Goal: Complete application form

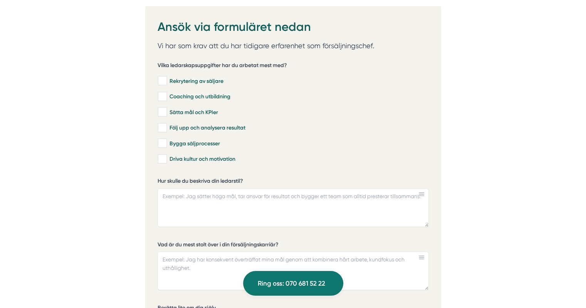
scroll to position [2173, 0]
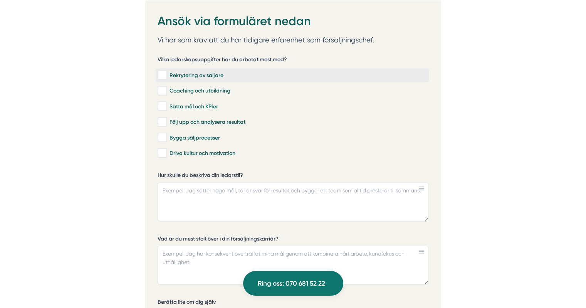
click at [167, 72] on div "Rekrytering av säljare" at bounding box center [292, 75] width 269 height 8
click at [166, 72] on input "Rekrytering av säljare" at bounding box center [162, 75] width 9 height 8
checkbox input "true"
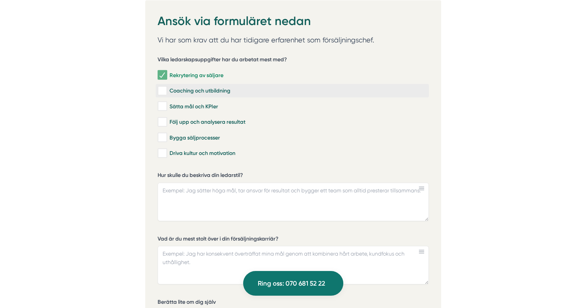
click at [166, 87] on input "Coaching och utbildning" at bounding box center [162, 91] width 9 height 8
checkbox input "true"
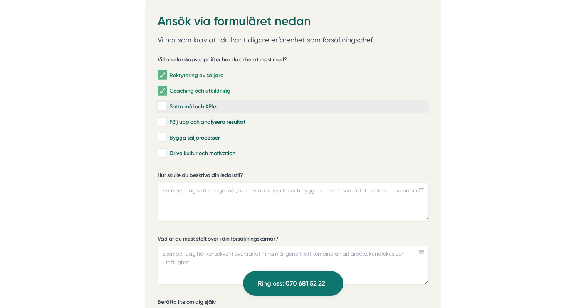
click at [165, 102] on input "Sätta mål och KPIer" at bounding box center [162, 106] width 9 height 8
checkbox input "true"
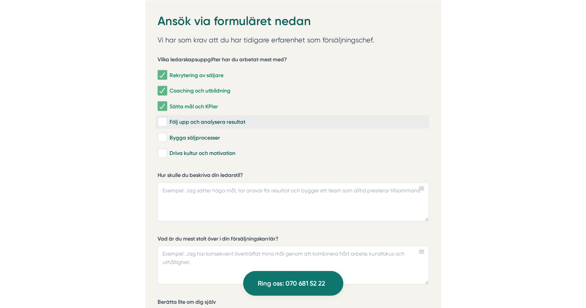
click at [163, 118] on input "Följ upp och analysera resultat" at bounding box center [162, 122] width 9 height 8
checkbox input "true"
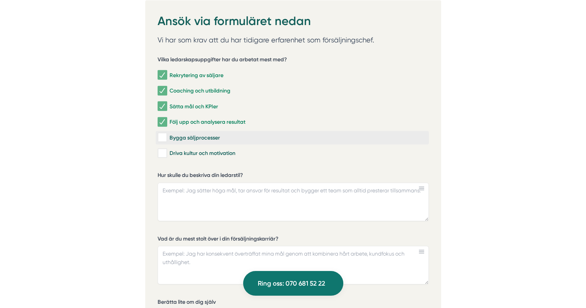
click at [161, 134] on input "Bygga säljprocesser" at bounding box center [162, 138] width 9 height 8
checkbox input "true"
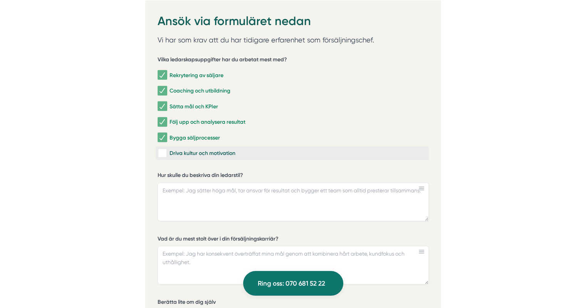
click at [159, 149] on input "Driva kultur och motivation" at bounding box center [162, 153] width 9 height 8
checkbox input "true"
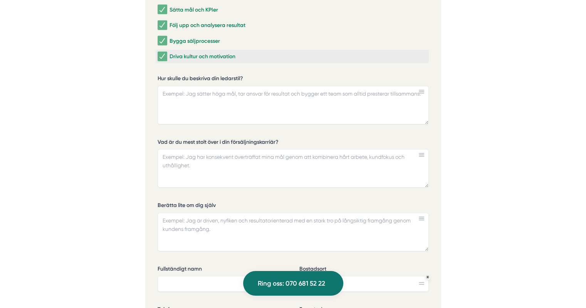
scroll to position [2265, 0]
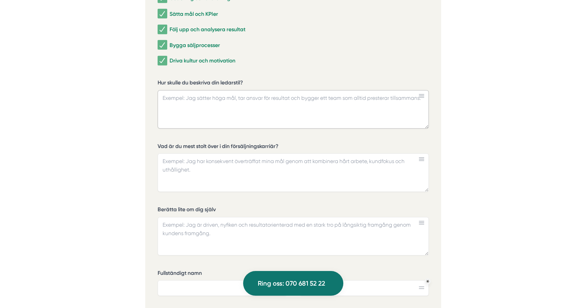
click at [221, 104] on textarea "Hur skulle du beskriva din ledarstil?" at bounding box center [293, 109] width 271 height 39
click at [208, 103] on textarea "Hur skulle du beskriva din ledarstil?" at bounding box center [293, 109] width 271 height 39
type textarea "J"
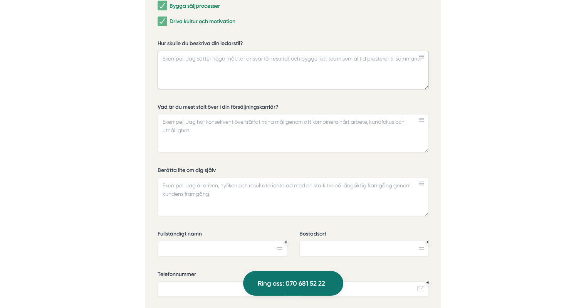
scroll to position [2322, 0]
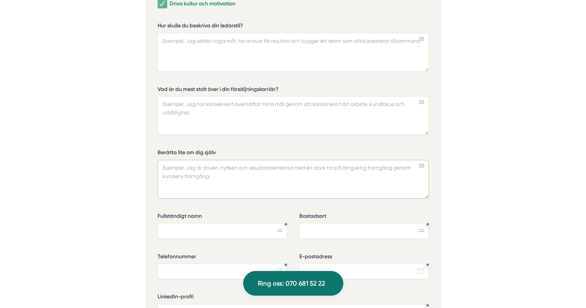
click at [242, 178] on textarea "Berätta lite om dig själv" at bounding box center [293, 179] width 271 height 39
click at [208, 40] on textarea "Hur skulle du beskriva din ledarstil?" at bounding box center [293, 52] width 271 height 39
paste textarea "Jag är en person som aldrig ger upp, alltid är väl förberedd och ser till att v…"
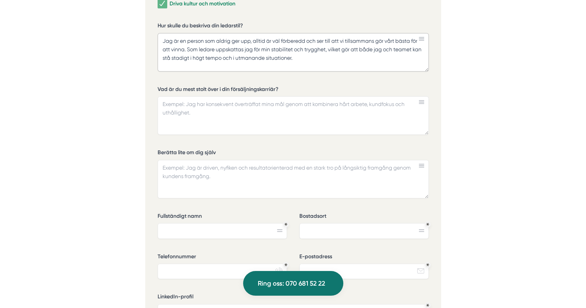
click at [427, 67] on textarea "Jag är en person som aldrig ger upp, alltid är väl förberedd och ser till att v…" at bounding box center [293, 52] width 271 height 39
paste textarea "För mig är försäljning en balans mellan att vara en del av ett team och att dri…"
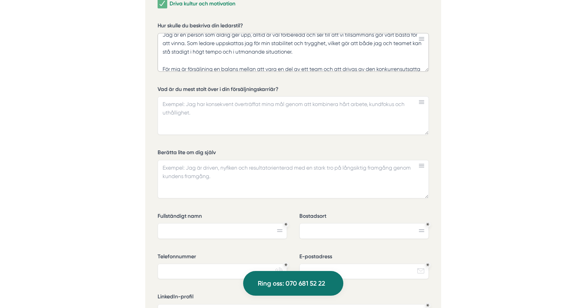
scroll to position [23, 0]
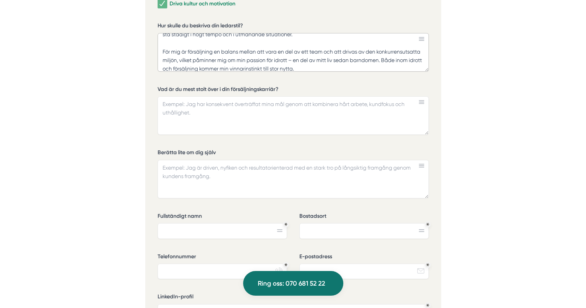
type textarea "Jag är en person som aldrig ger upp, alltid är väl förberedd och ser till att v…"
click at [296, 121] on textarea "Vad är du mest stolt över i din försäljningskarriär?" at bounding box center [293, 115] width 271 height 39
click at [174, 107] on textarea "Vad är du mest stolt över i din försäljningskarriär?" at bounding box center [293, 115] width 271 height 39
paste textarea "Jag är särskilt stolt över att ha överträffat mål både som säljare och försäljn…"
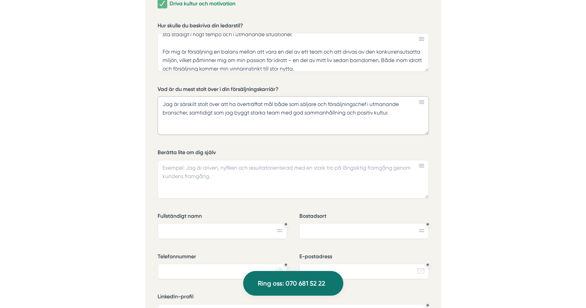
type textarea "Jag är särskilt stolt över att ha överträffat mål både som säljare och försäljn…"
click at [181, 182] on textarea "Berätta lite om dig själv" at bounding box center [293, 179] width 271 height 39
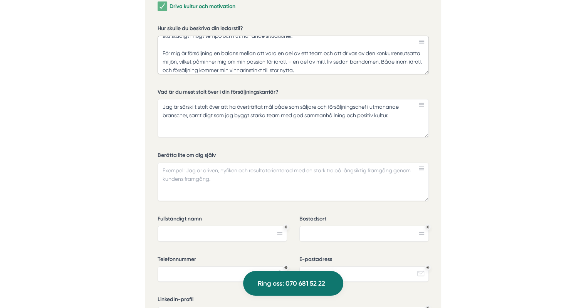
scroll to position [28, 0]
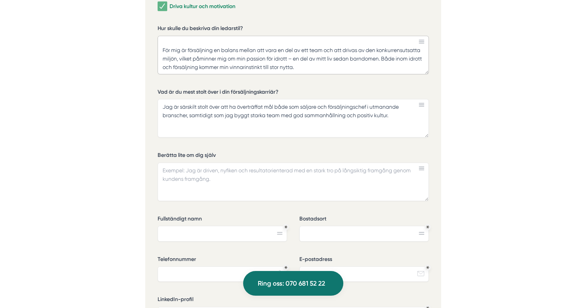
drag, startPoint x: 383, startPoint y: 65, endPoint x: 159, endPoint y: 49, distance: 224.8
click at [159, 49] on textarea "Jag är en person som aldrig ger upp, alltid är väl förberedd och ser till att v…" at bounding box center [293, 55] width 271 height 39
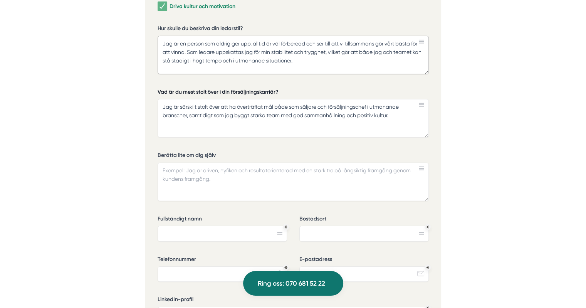
scroll to position [11, 0]
type textarea "Jag är en person som aldrig ger upp, alltid är väl förberedd och ser till att v…"
click at [181, 178] on textarea "Berätta lite om dig själv" at bounding box center [293, 182] width 271 height 39
paste textarea "För mig är försäljning en balans mellan att vara en del av ett team och att dri…"
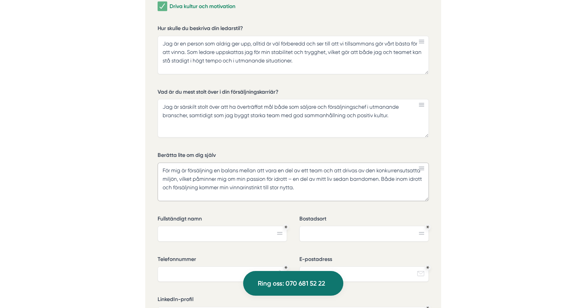
type textarea "För mig är försäljning en balans mellan att vara en del av ett team och att dri…"
click at [326, 60] on textarea "Jag är en person som aldrig ger upp, alltid är väl förberedd och ser till att v…" at bounding box center [293, 55] width 271 height 39
click at [287, 119] on textarea "Jag är särskilt stolt över att ha överträffat mål både som säljare och försäljn…" at bounding box center [293, 118] width 271 height 39
click at [233, 226] on input "Fullständigt namn" at bounding box center [222, 233] width 129 height 15
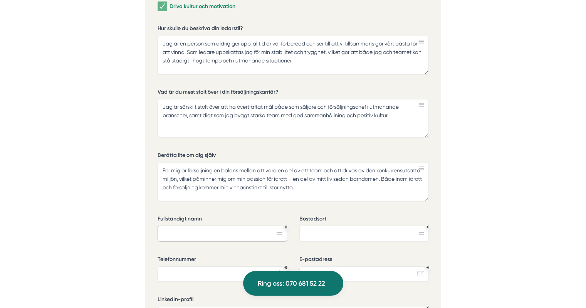
type input "[PERSON_NAME]"
type input "[GEOGRAPHIC_DATA]"
type input "0725955670"
type input "[EMAIL_ADDRESS][DOMAIN_NAME]"
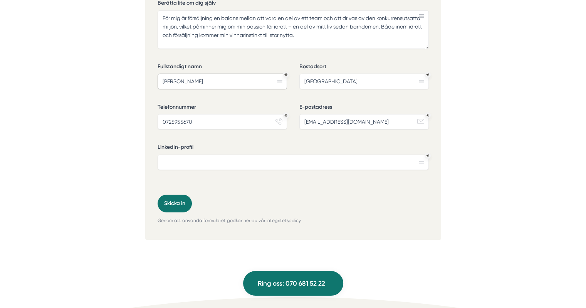
scroll to position [2475, 0]
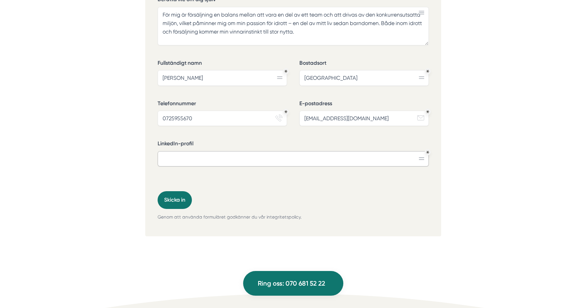
click at [422, 157] on input "LinkedIn-profil" at bounding box center [293, 158] width 271 height 15
click at [421, 156] on input "LinkedIn-profil" at bounding box center [293, 158] width 271 height 15
click at [237, 154] on input "LinkedIn-profil" at bounding box center [293, 158] width 271 height 15
paste input "[URL][DOMAIN_NAME]"
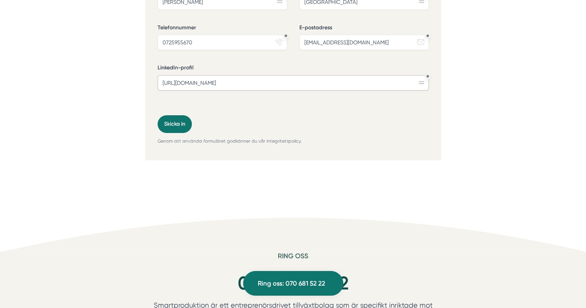
scroll to position [2544, 0]
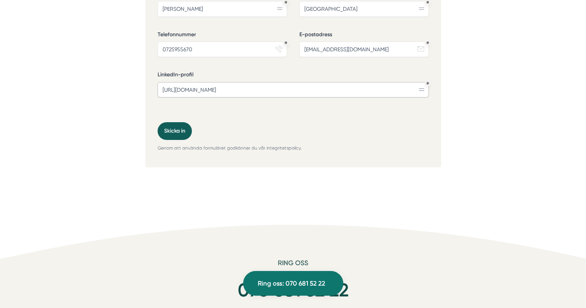
type input "[URL][DOMAIN_NAME]"
click at [180, 123] on button "Skicka in" at bounding box center [175, 131] width 34 height 18
